Goal: Use online tool/utility: Use online tool/utility

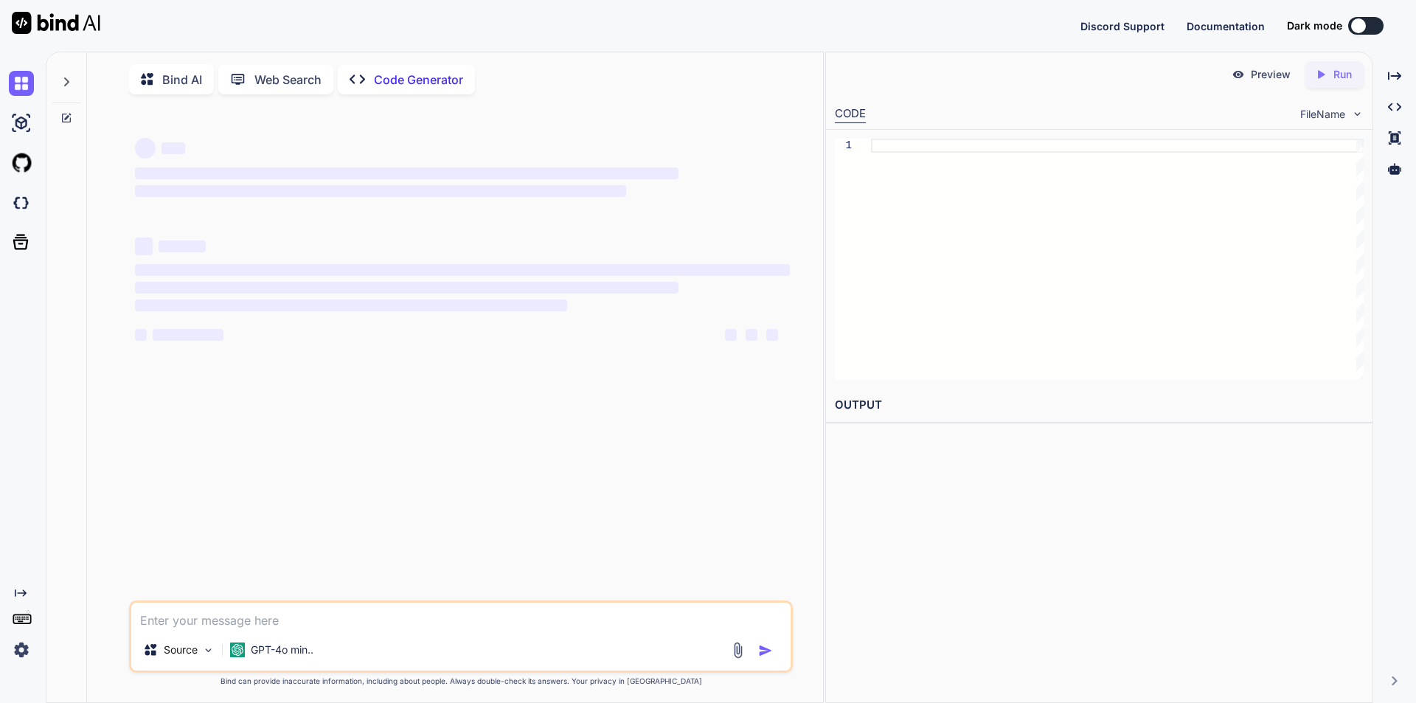
click at [204, 79] on div "Bind AI" at bounding box center [171, 79] width 85 height 30
click at [424, 73] on p "Code Generator" at bounding box center [418, 80] width 89 height 18
click at [419, 81] on p "Code Generator" at bounding box center [418, 80] width 89 height 18
type textarea "x"
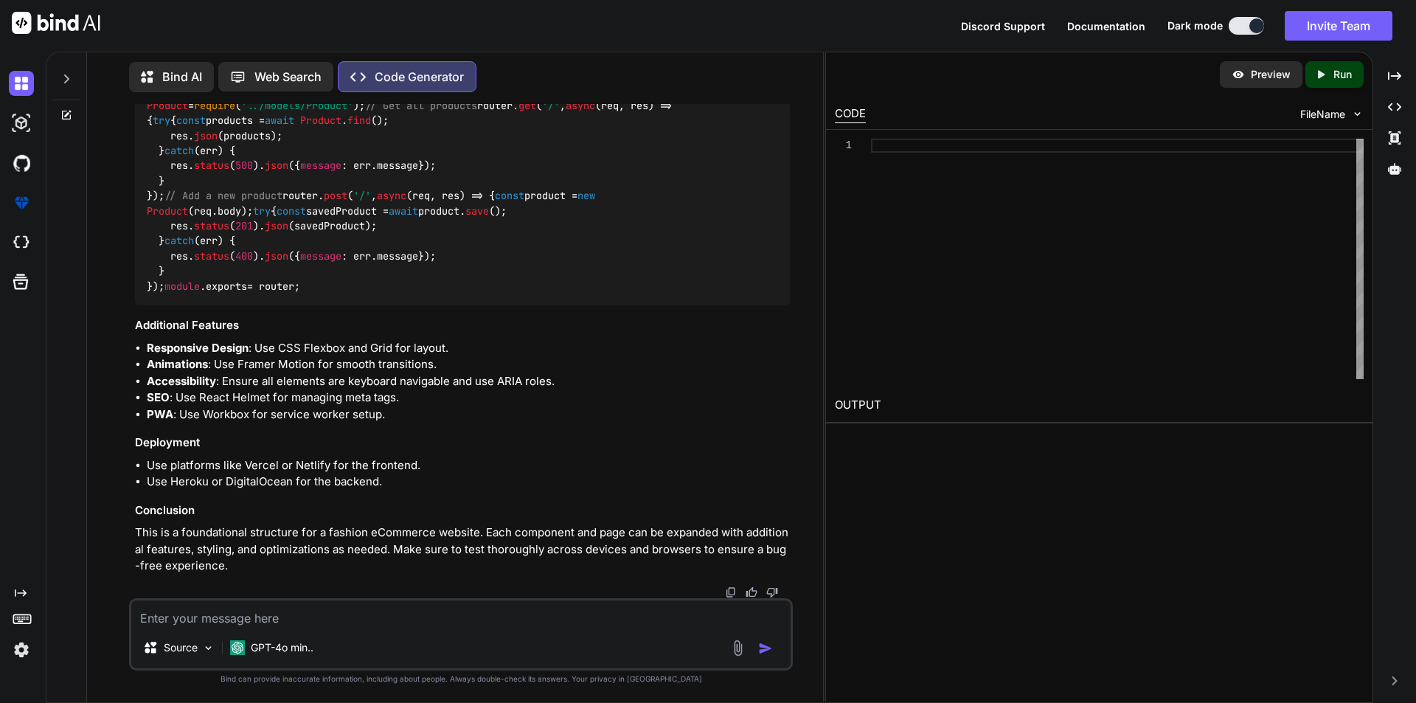
scroll to position [4277, 0]
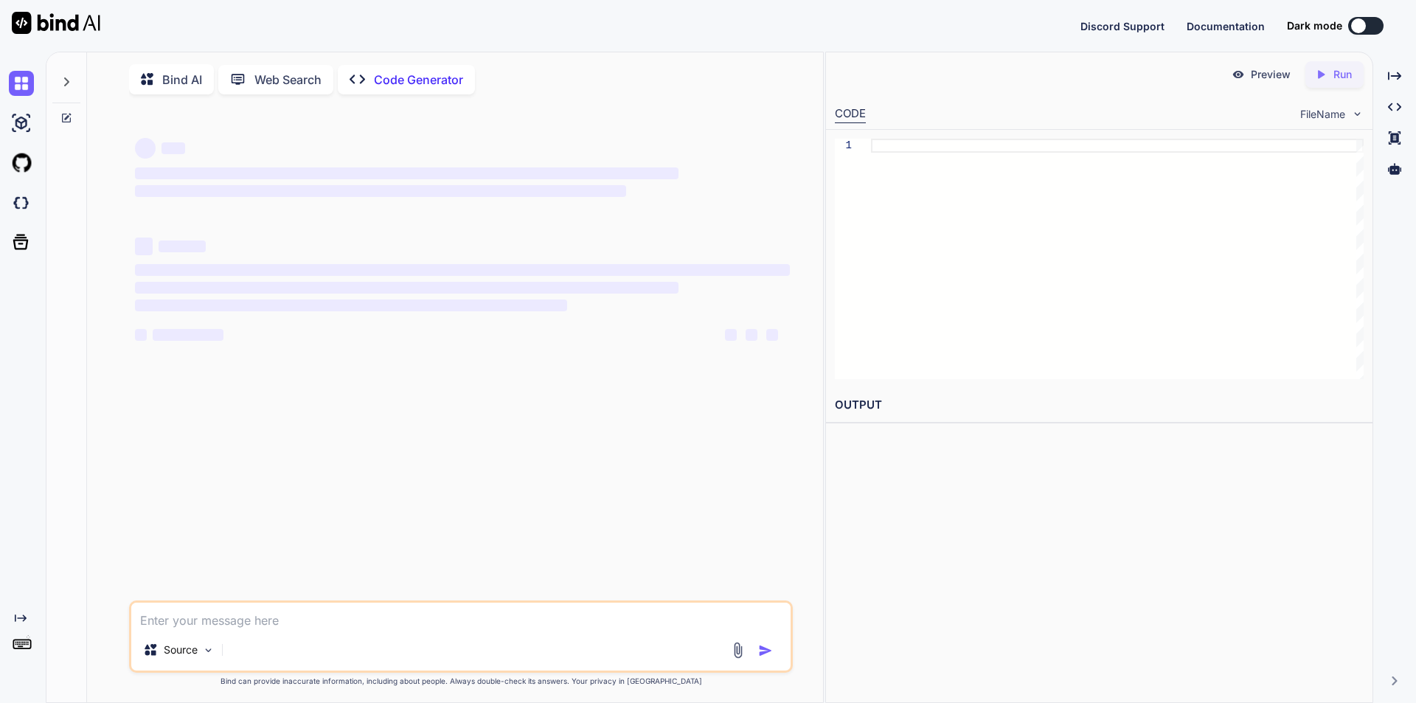
type textarea "x"
